Goal: Transaction & Acquisition: Purchase product/service

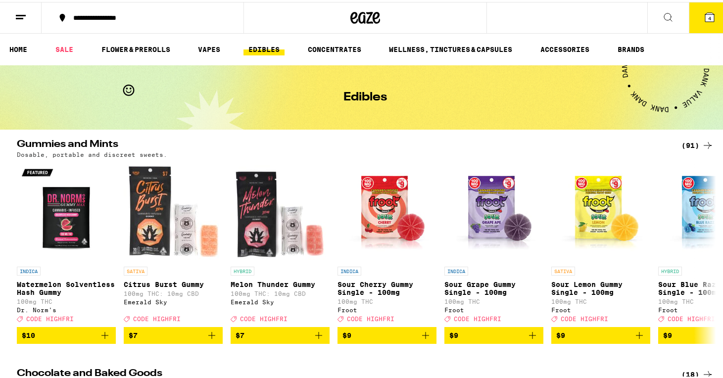
click at [665, 14] on icon at bounding box center [668, 15] width 12 height 12
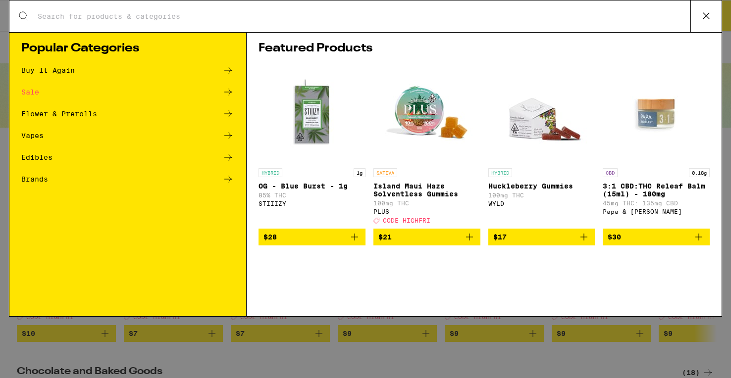
click at [396, 190] on p "Island Maui Haze Solventless Gummies" at bounding box center [426, 190] width 107 height 16
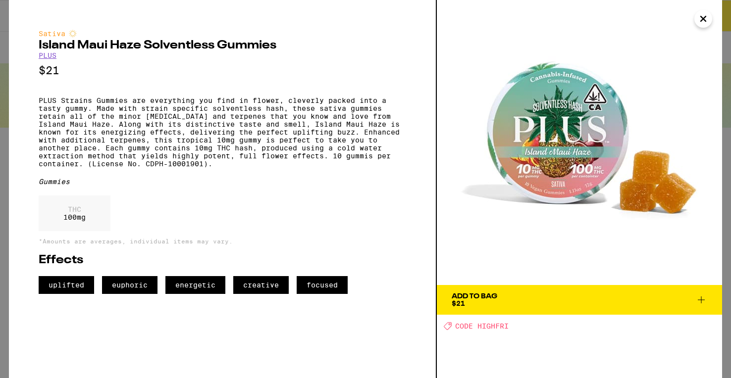
click at [49, 57] on link "PLUS" at bounding box center [48, 55] width 18 height 8
